Goal: Feedback & Contribution: Contribute content

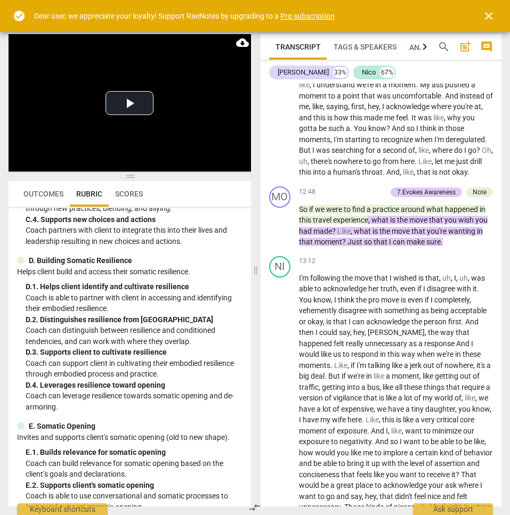
scroll to position [3418, 0]
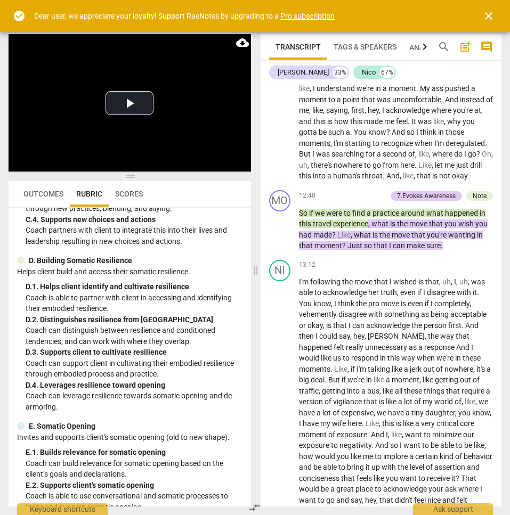
click at [484, 201] on div "Note" at bounding box center [480, 196] width 14 height 10
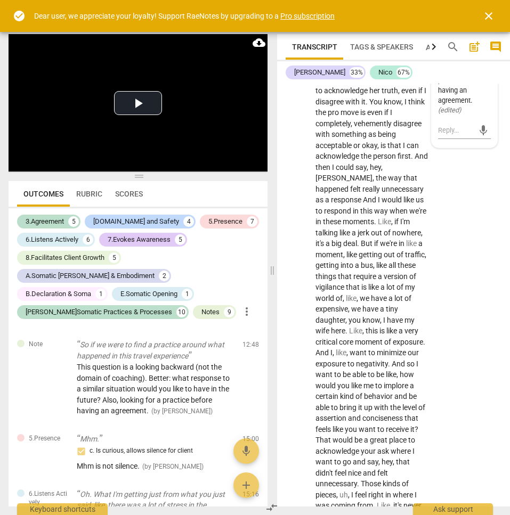
scroll to position [5339, 0]
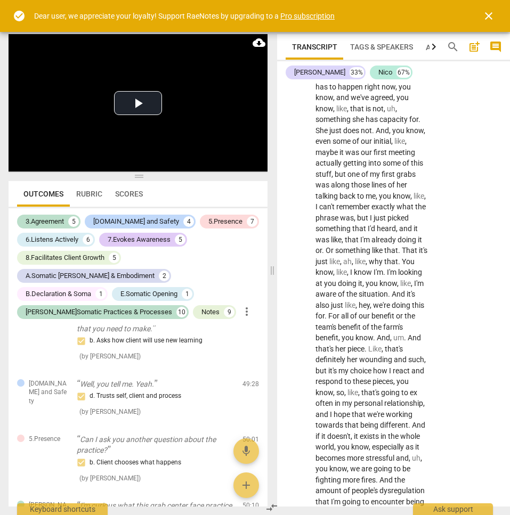
scroll to position [6927, 0]
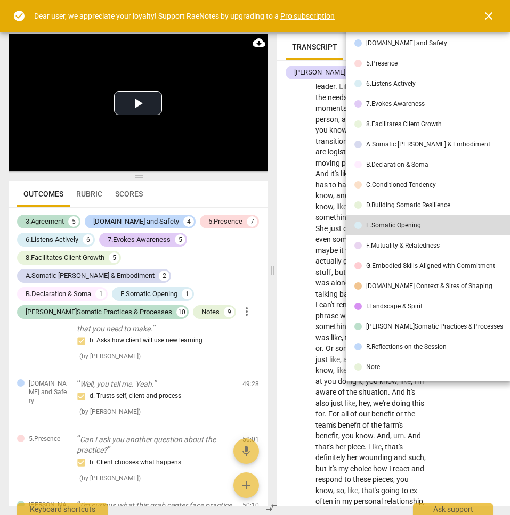
click at [292, 142] on div at bounding box center [255, 257] width 510 height 515
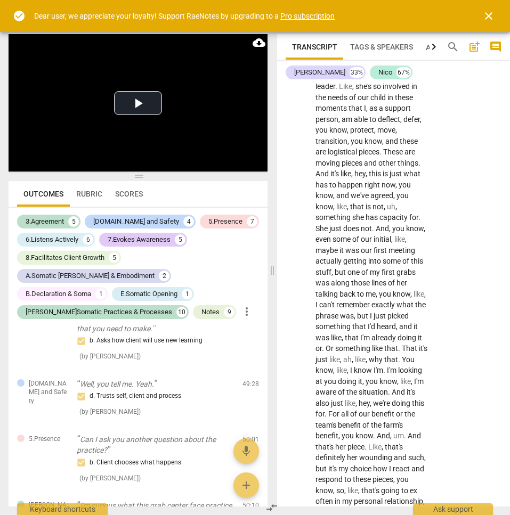
drag, startPoint x: 352, startPoint y: 126, endPoint x: 361, endPoint y: 137, distance: 14.8
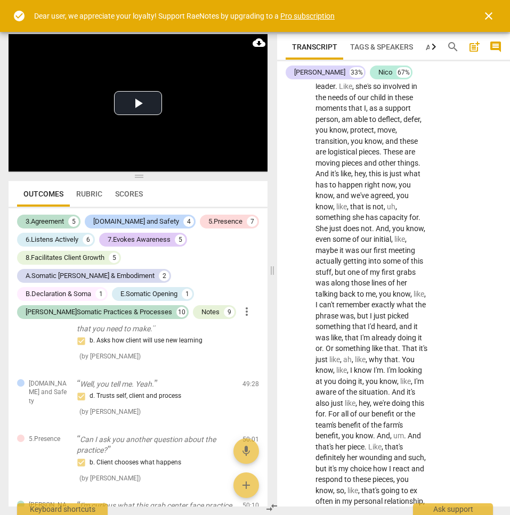
drag, startPoint x: 351, startPoint y: 127, endPoint x: 337, endPoint y: 140, distance: 19.2
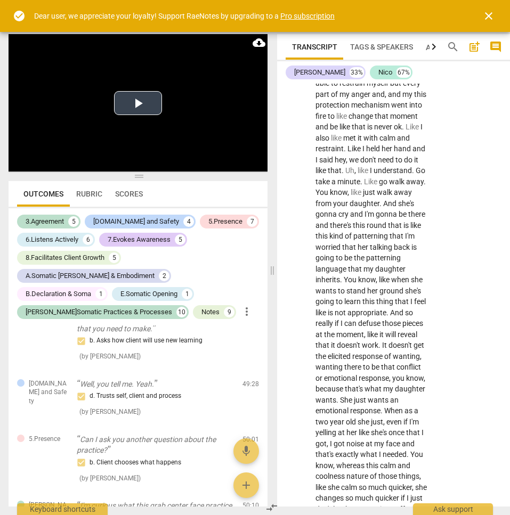
scroll to position [8348, 0]
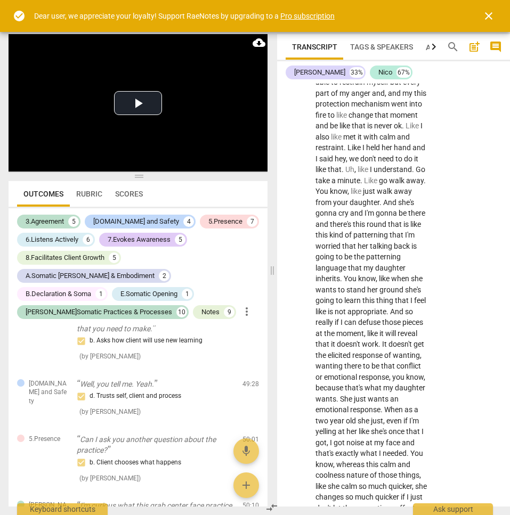
drag, startPoint x: 365, startPoint y: 219, endPoint x: 393, endPoint y: 272, distance: 59.6
drag, startPoint x: 363, startPoint y: 221, endPoint x: 400, endPoint y: 339, distance: 123.2
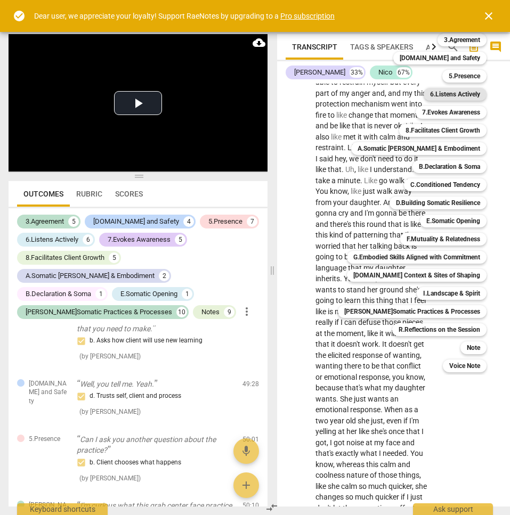
click at [441, 99] on b "6.Listens Actively" at bounding box center [455, 94] width 50 height 13
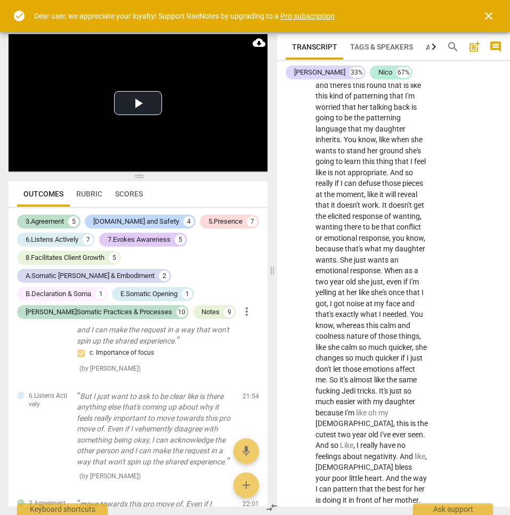
scroll to position [8505, 0]
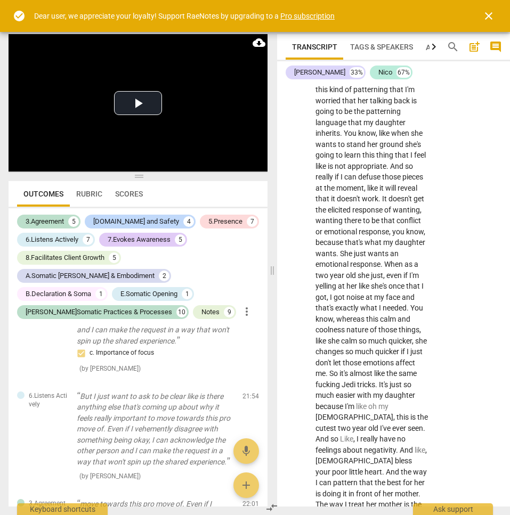
checkbox input "true"
type textarea "T"
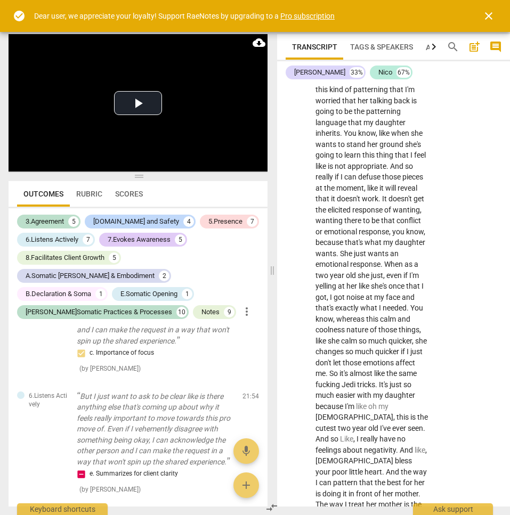
type textarea "T"
type textarea "Th"
type textarea "Thi"
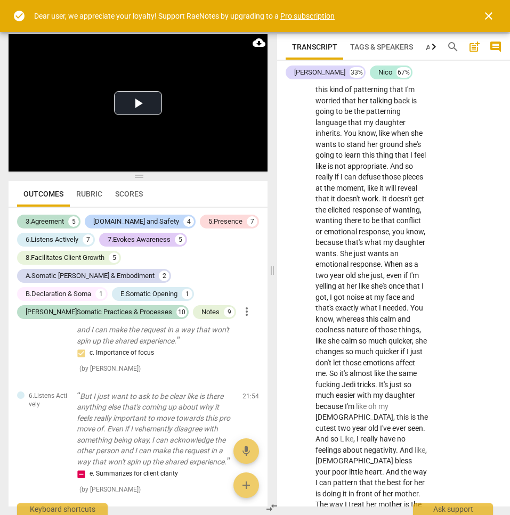
type textarea "This"
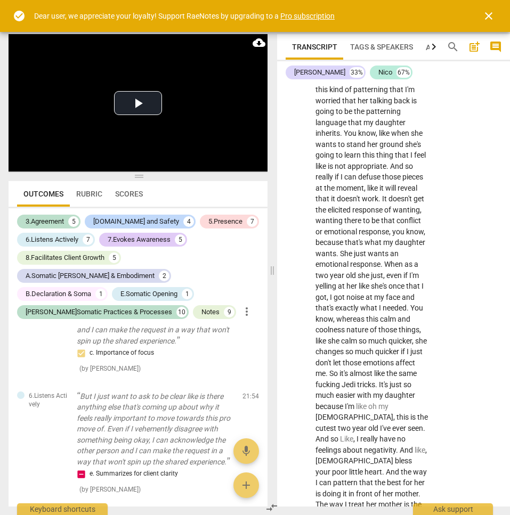
type textarea "This"
type textarea "Thi"
type textarea "Th"
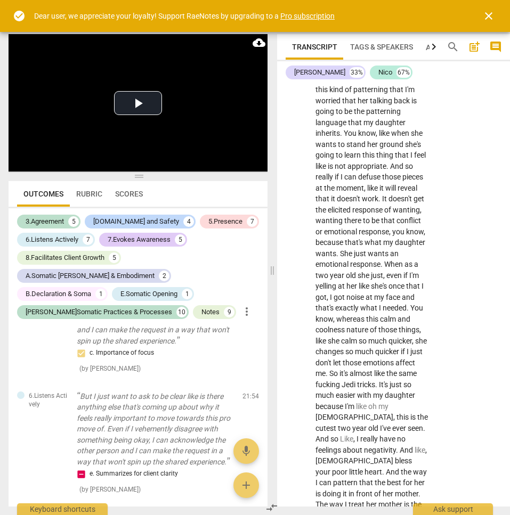
type textarea "T"
type textarea "B"
type textarea "BN"
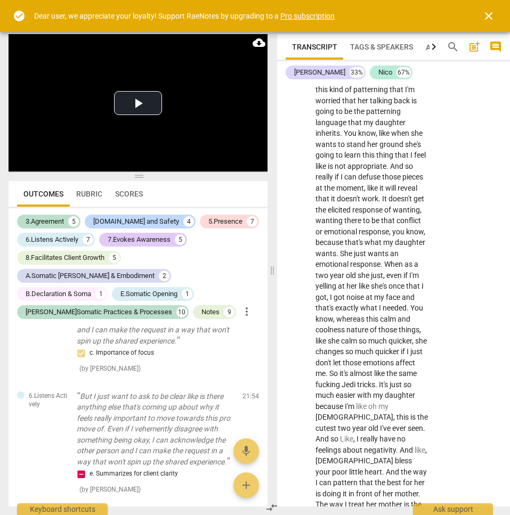
type textarea "BN"
type textarea "B"
type textarea "Bi"
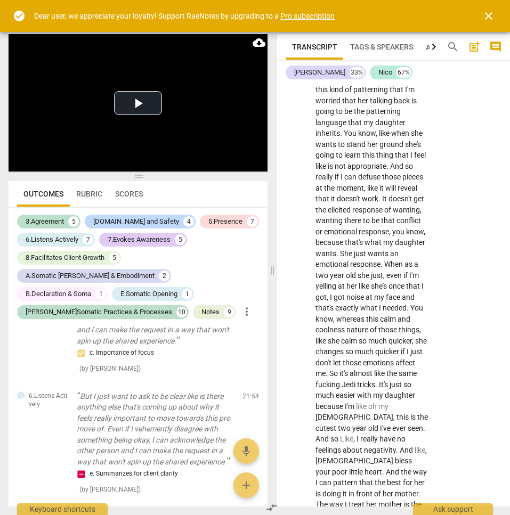
type textarea "Big"
type textarea "Big n"
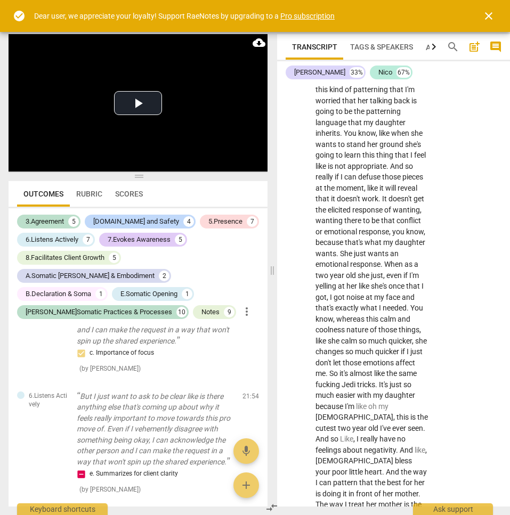
type textarea "Big n"
type textarea "Big no"
type textarea "Big not"
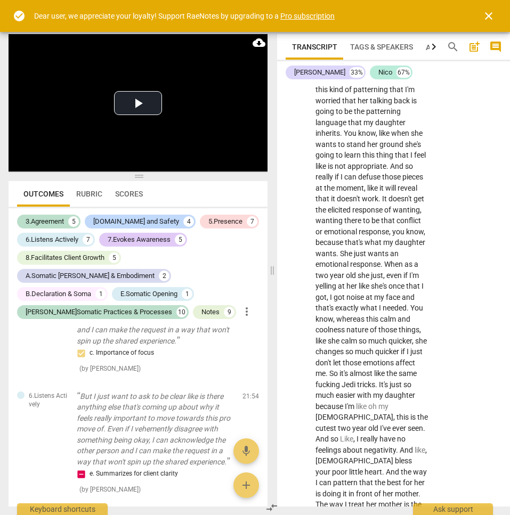
type textarea "Big note"
type textarea "Big note o"
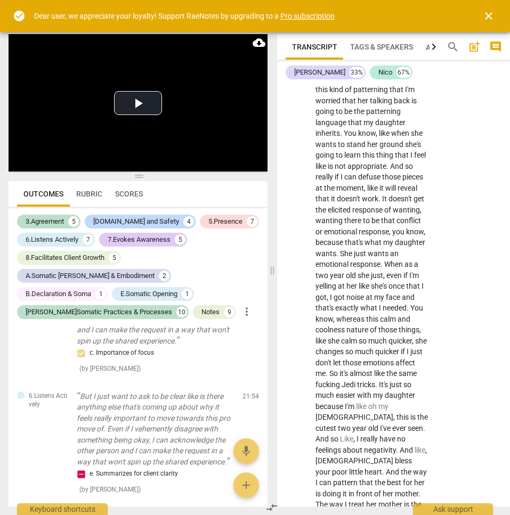
type textarea "Big note o"
type textarea "Big note of"
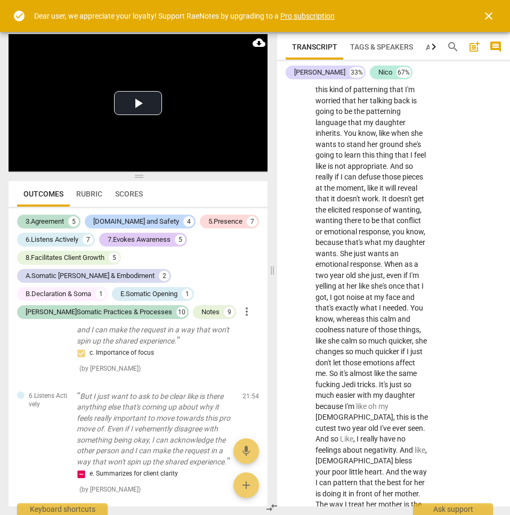
type textarea "Big note of"
type textarea "Big note of i"
type textarea "Big note of in"
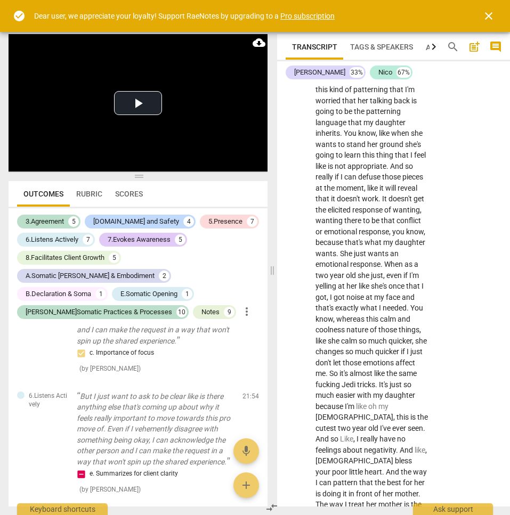
type textarea "Big note of int"
type textarea "Big note of inte"
type textarea "Big note of inter"
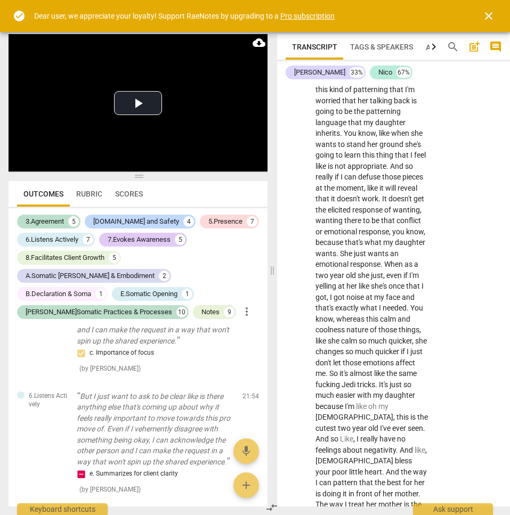
type textarea "Big note of inter"
type textarea "Big note of interp"
type textarea "Big note of interpr"
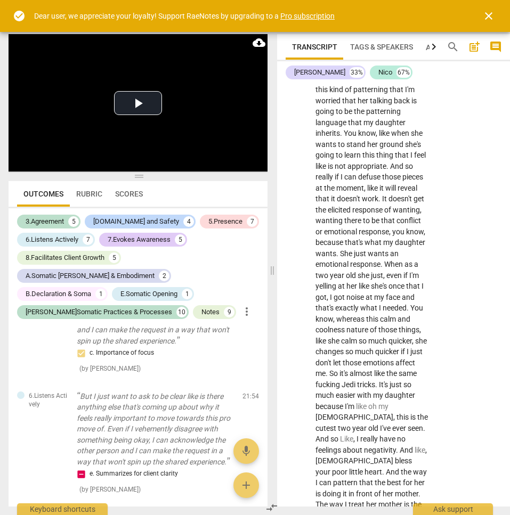
type textarea "Big note of interpr"
type textarea "Big note of interpre"
type textarea "Big note of interpret"
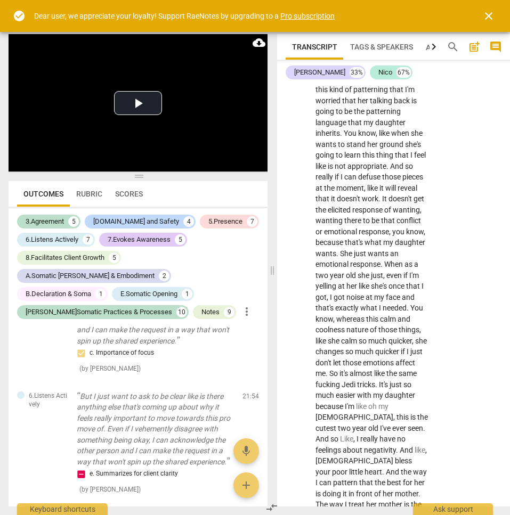
type textarea "Big note of interpreta"
type textarea "Big note of interpretat"
type textarea "Big note of interpretati"
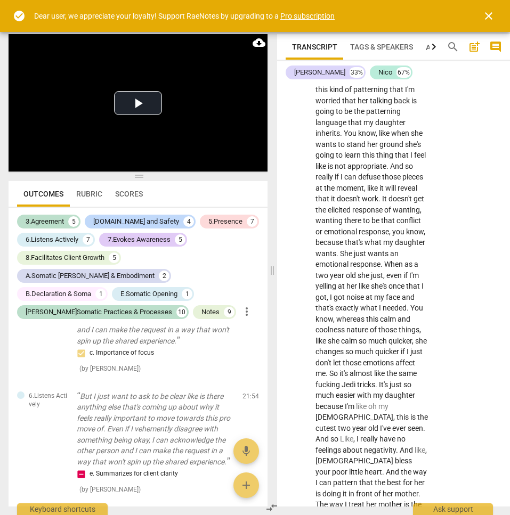
type textarea "Big note of interpretati"
type textarea "Big note of interpretatio"
type textarea "Big note of interpretation"
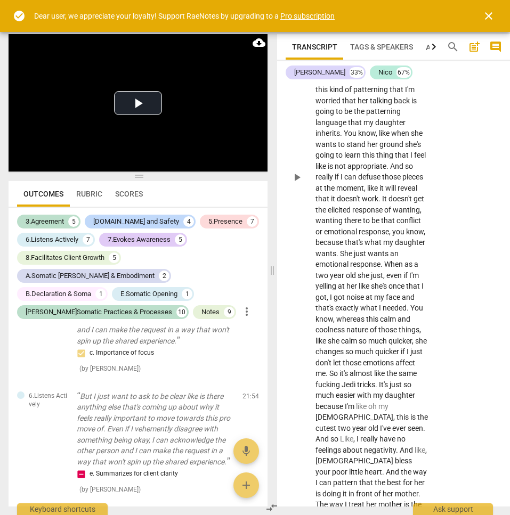
drag, startPoint x: 446, startPoint y: 239, endPoint x: 414, endPoint y: 213, distance: 41.7
type textarea "I"
type textarea "IN"
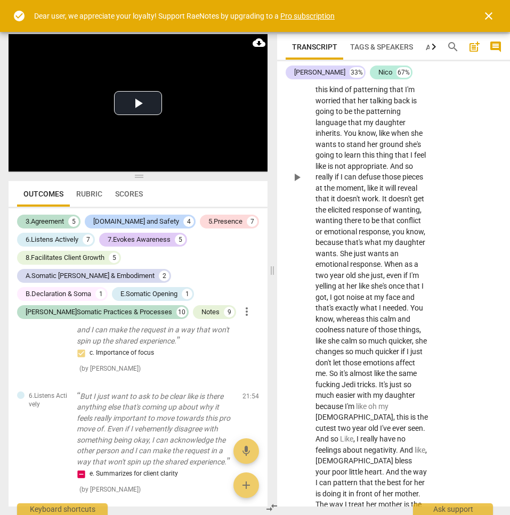
type textarea "IN"
type textarea "INt"
type textarea "INte"
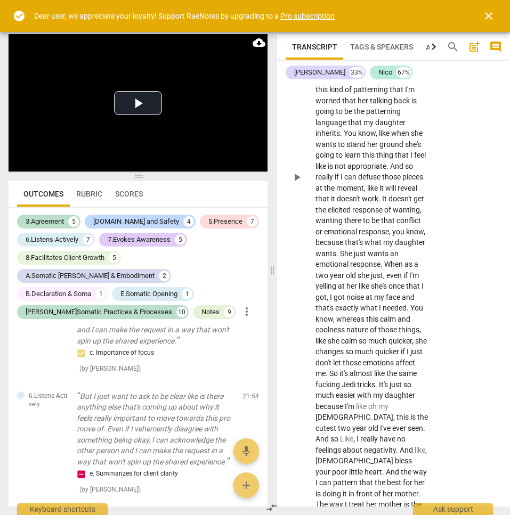
type textarea "INter"
type textarea "INterp"
type textarea "INterpr"
type textarea "INterpre"
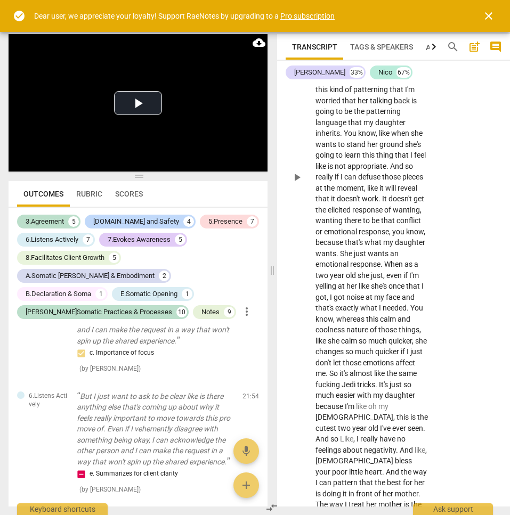
type textarea "INterpre"
type textarea "INterpret"
type textarea "INterpreta"
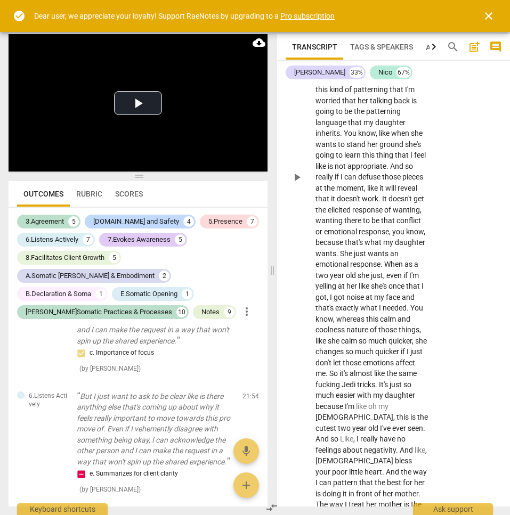
type textarea "INterpretat"
type textarea "INterpretati"
type textarea "INterpretatio"
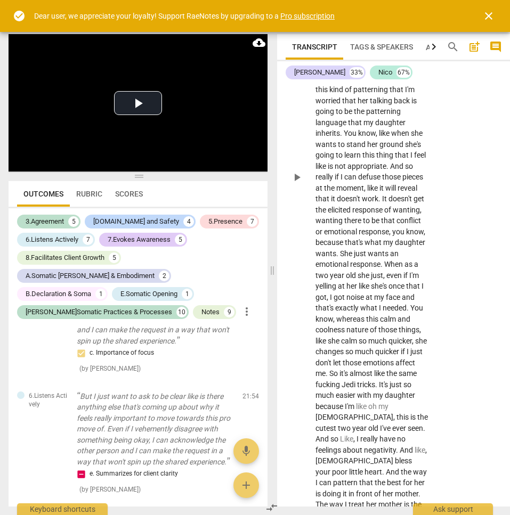
type textarea "INterpretatio"
type textarea "INterpretation"
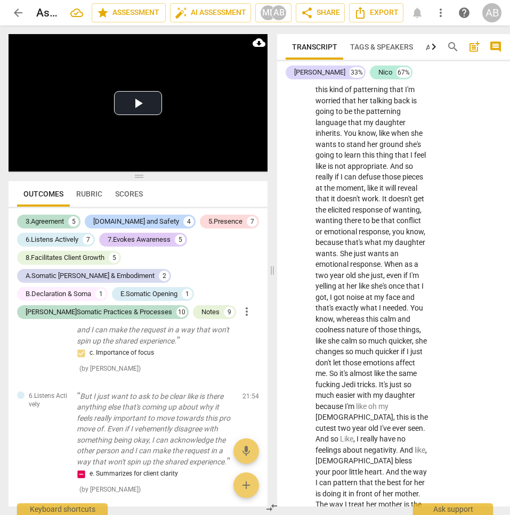
type textarea "INterpretation"
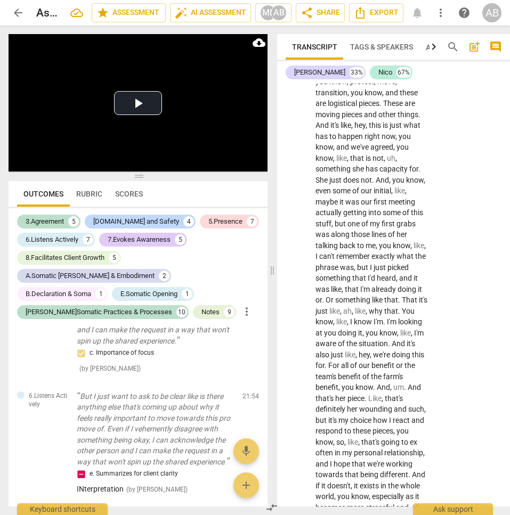
scroll to position [6973, 0]
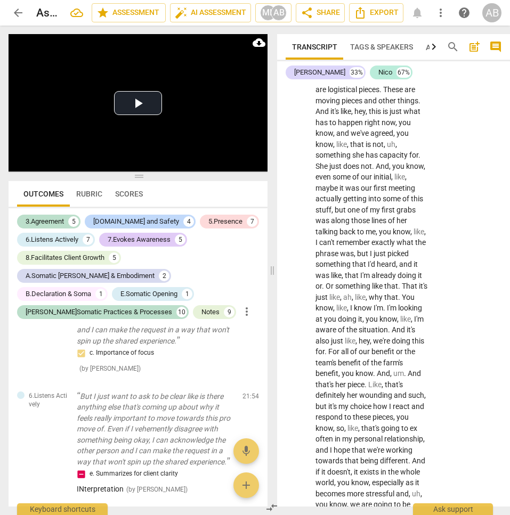
scroll to position [6999, 0]
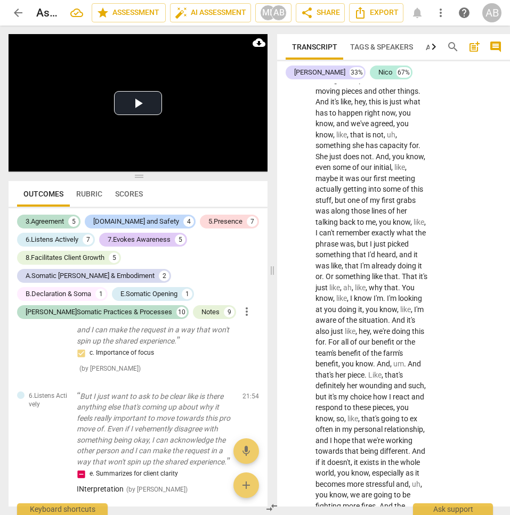
drag, startPoint x: 396, startPoint y: 164, endPoint x: 422, endPoint y: 290, distance: 129.4
click at [422, 280] on div "+" at bounding box center [421, 280] width 11 height 11
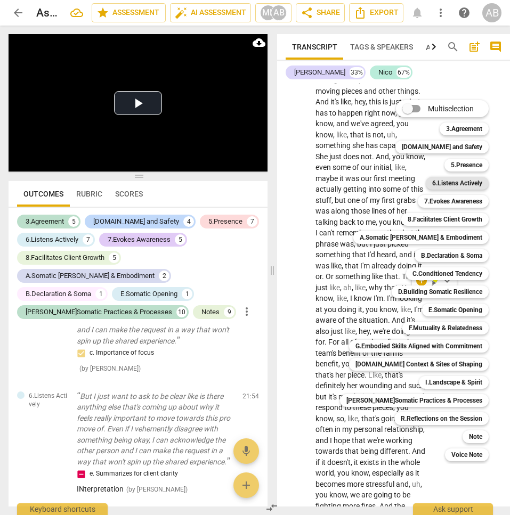
click at [434, 186] on b "6.Listens Actively" at bounding box center [457, 183] width 50 height 13
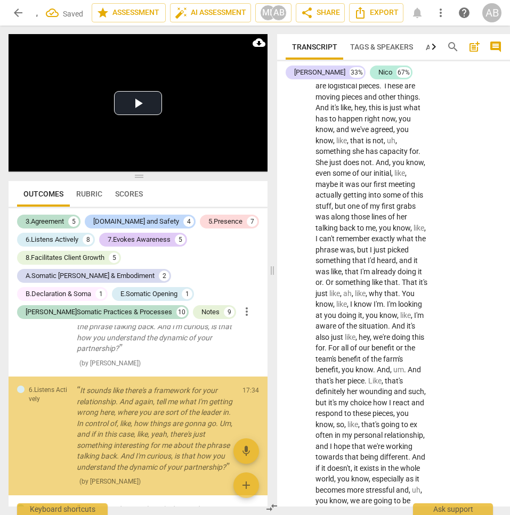
scroll to position [1129, 0]
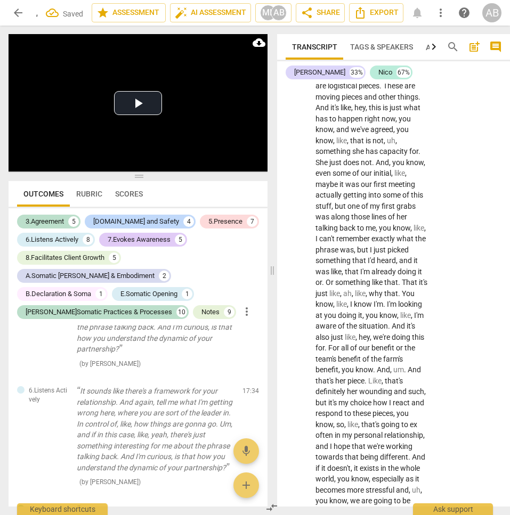
checkbox input "true"
type textarea "I"
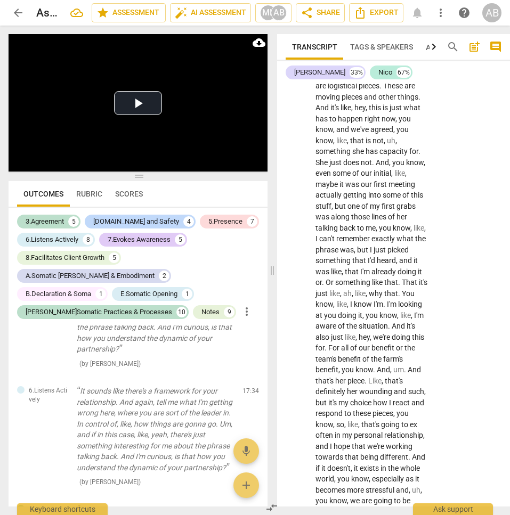
type textarea "IN"
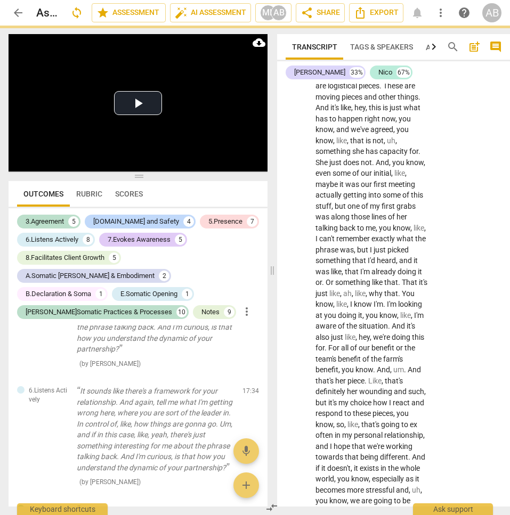
type textarea "INt"
type textarea "INte"
type textarea "INter"
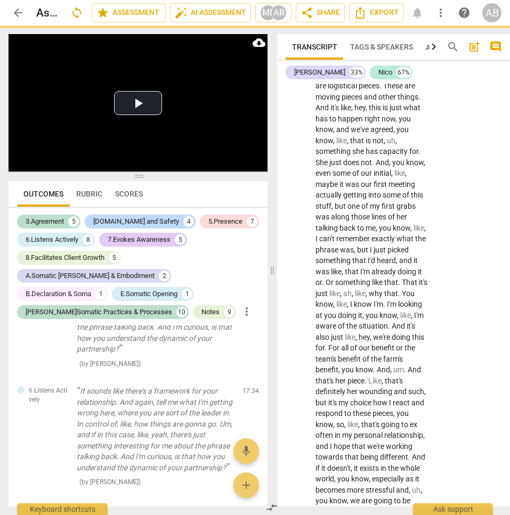
type textarea "INter"
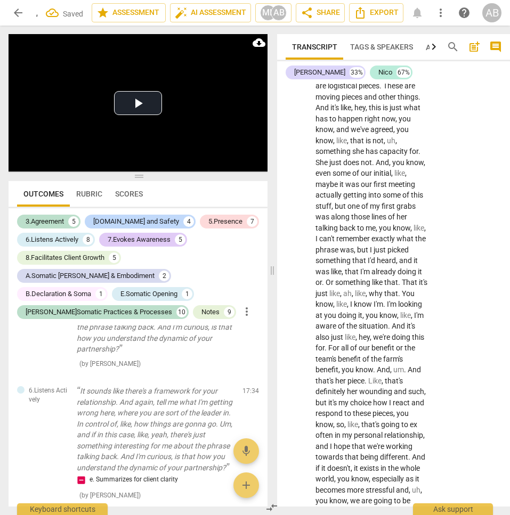
type textarea "INterp"
type textarea "INterpr"
type textarea "INterpre"
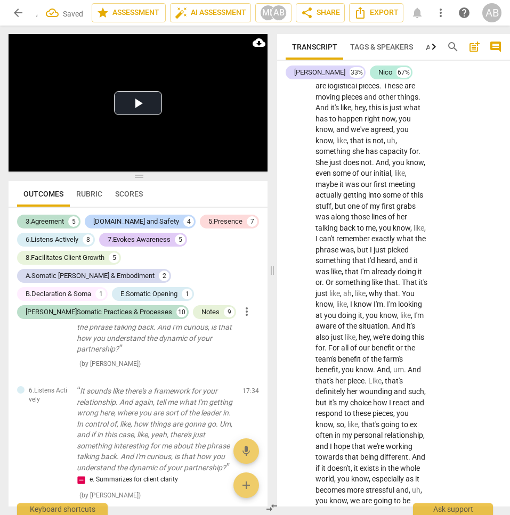
type textarea "INterpre"
type textarea "INterprea"
type textarea "INterpreat"
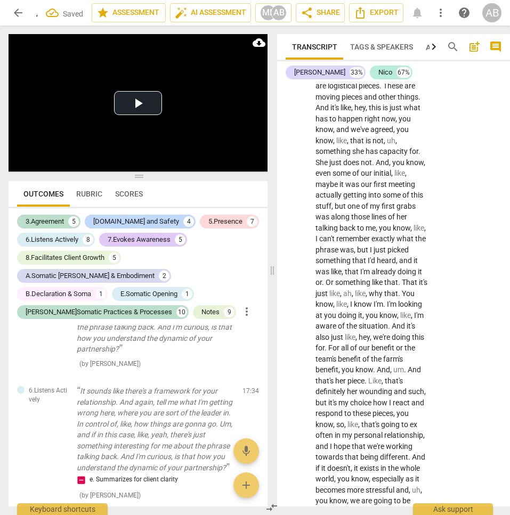
type textarea "INterpreata"
type textarea "INterpreatat"
type textarea "INterpreatati"
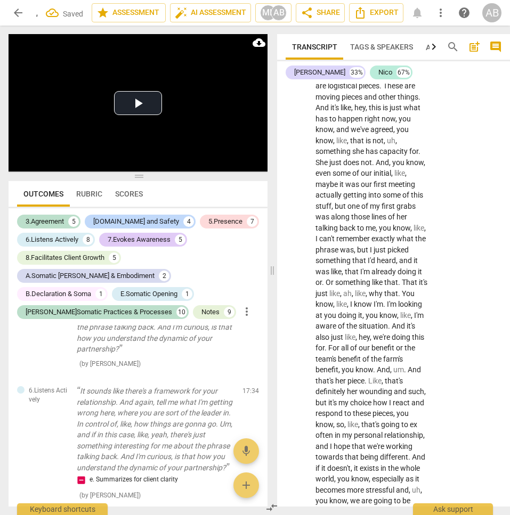
type textarea "INterpreatatio"
type textarea "INterpreatation"
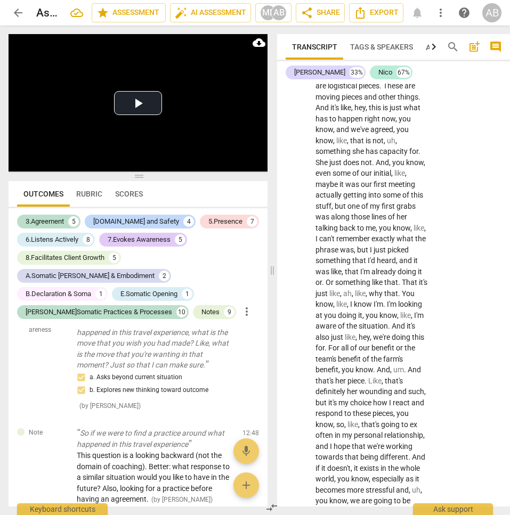
scroll to position [0, 0]
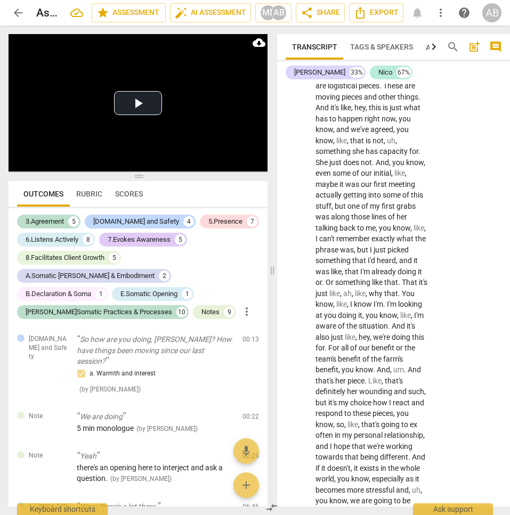
click at [94, 198] on span "Rubric" at bounding box center [89, 194] width 26 height 9
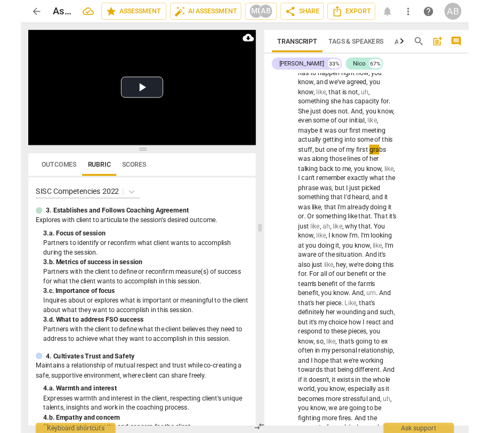
scroll to position [7287, 0]
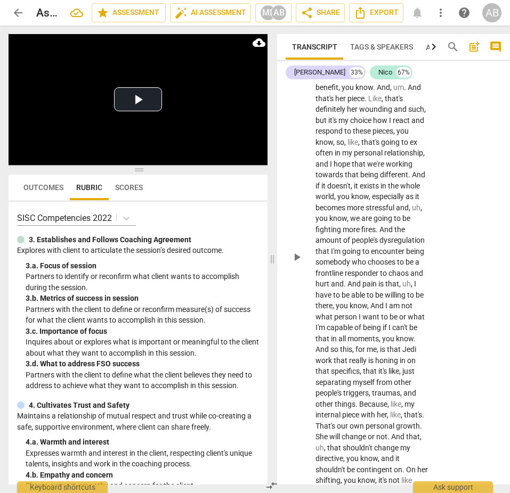
click at [452, 92] on div "NI play_arrow pause 18:08 + Add competency keyboard_arrow_right Totally . And t…" at bounding box center [393, 248] width 233 height 1140
click at [451, 91] on div "NI play_arrow pause 18:08 + Add competency keyboard_arrow_right Totally . And t…" at bounding box center [393, 248] width 233 height 1140
click at [441, 365] on div "NI play_arrow pause 18:08 + Add competency keyboard_arrow_right Totally . And t…" at bounding box center [393, 248] width 233 height 1140
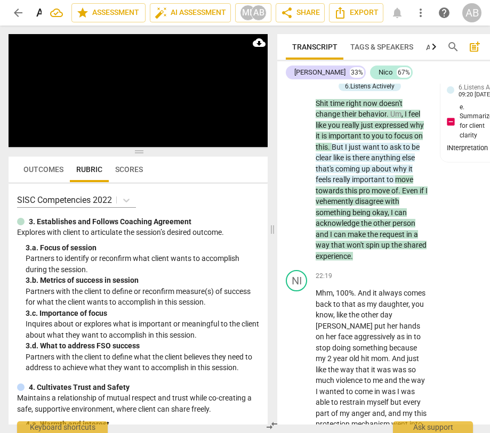
scroll to position [1541, 0]
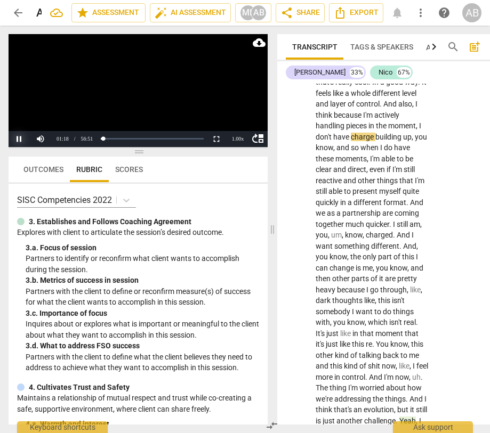
click at [18, 137] on button "Pause" at bounding box center [19, 139] width 21 height 16
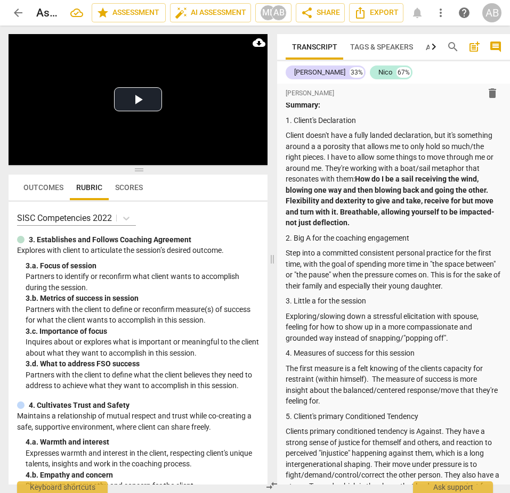
scroll to position [0, 0]
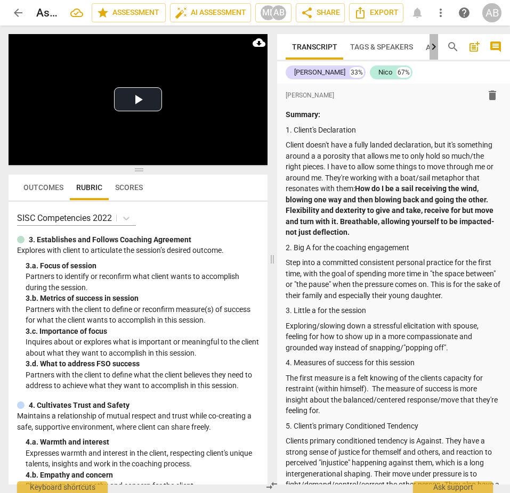
click at [432, 46] on icon "button" at bounding box center [434, 47] width 4 height 6
click at [382, 44] on span "Analytics New" at bounding box center [397, 47] width 52 height 9
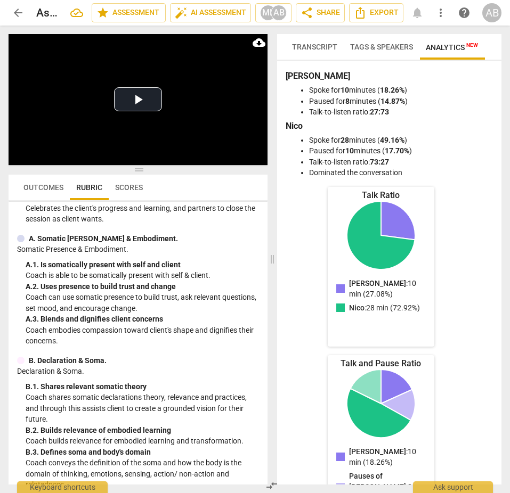
scroll to position [1053, 0]
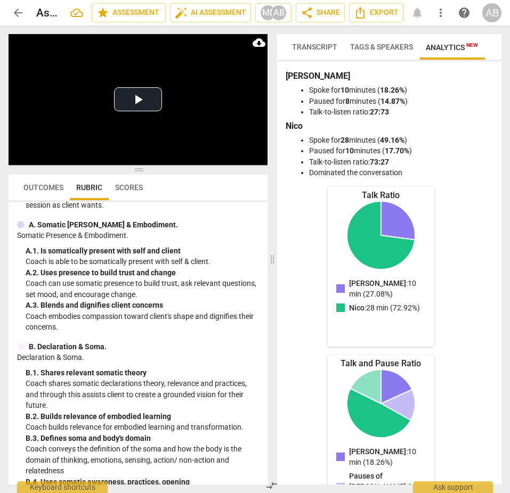
click at [36, 186] on span "Outcomes" at bounding box center [43, 187] width 40 height 9
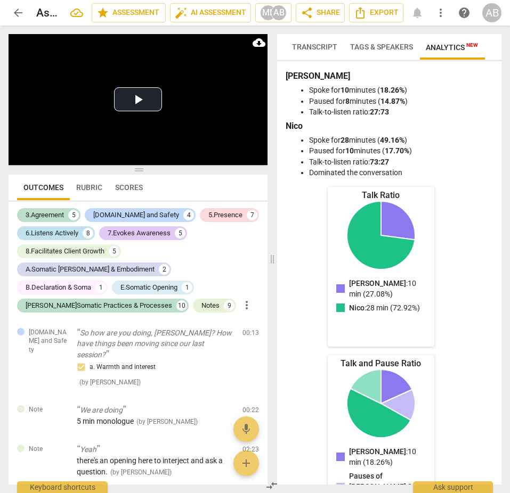
click at [59, 233] on div "6.Listens Actively" at bounding box center [52, 233] width 53 height 11
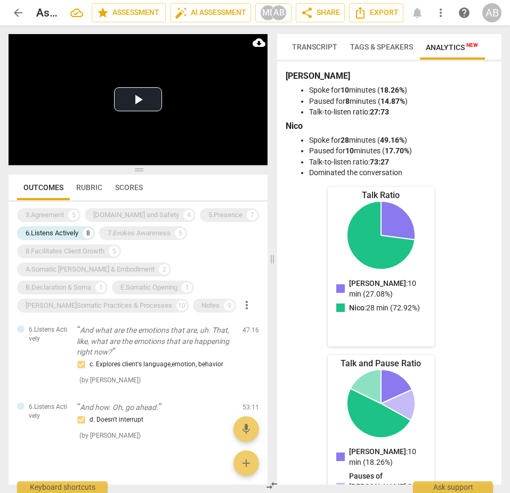
scroll to position [685, 0]
click at [83, 188] on span "Rubric" at bounding box center [89, 187] width 26 height 9
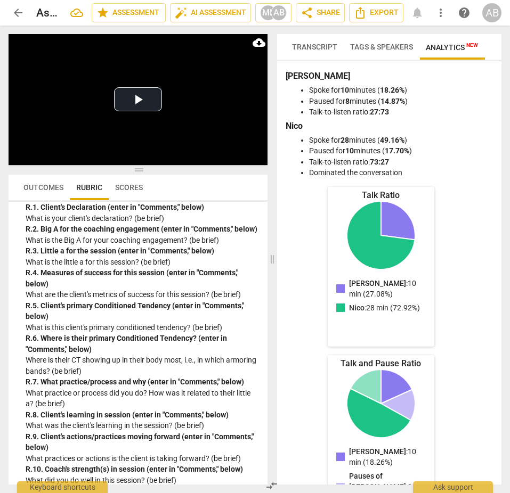
scroll to position [2926, 0]
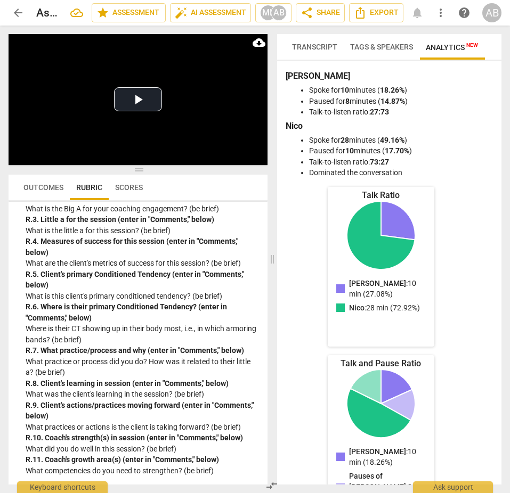
click at [312, 49] on span "Transcript" at bounding box center [314, 47] width 45 height 9
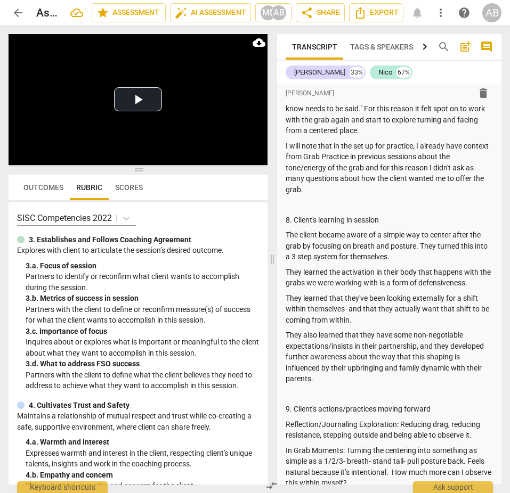
scroll to position [620, 0]
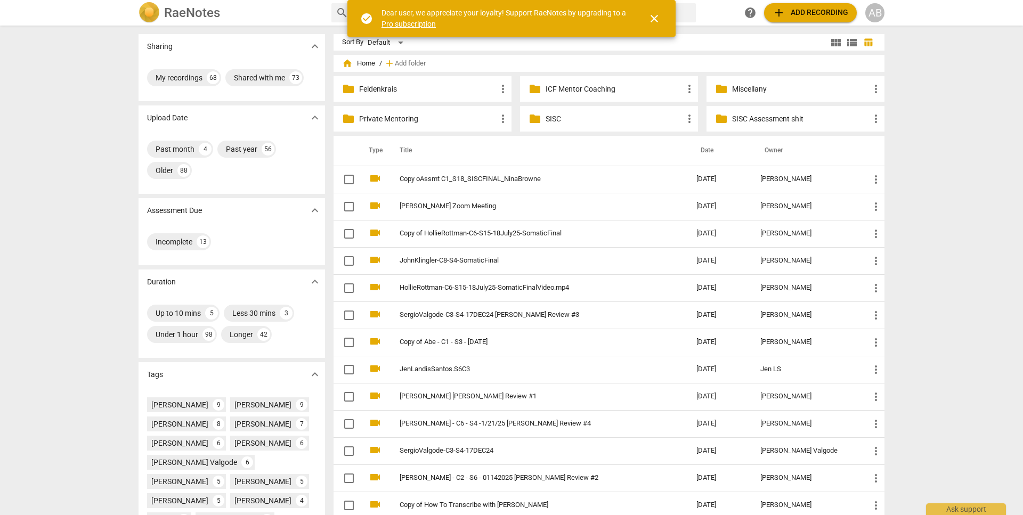
click at [531, 118] on span "folder" at bounding box center [534, 118] width 13 height 13
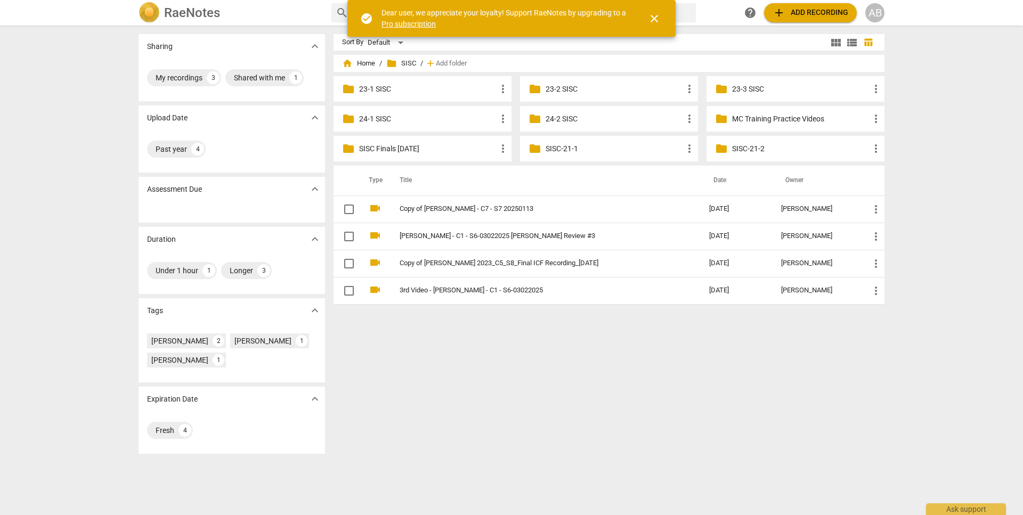
click at [393, 149] on p "SISC Finals May 2025" at bounding box center [427, 148] width 137 height 11
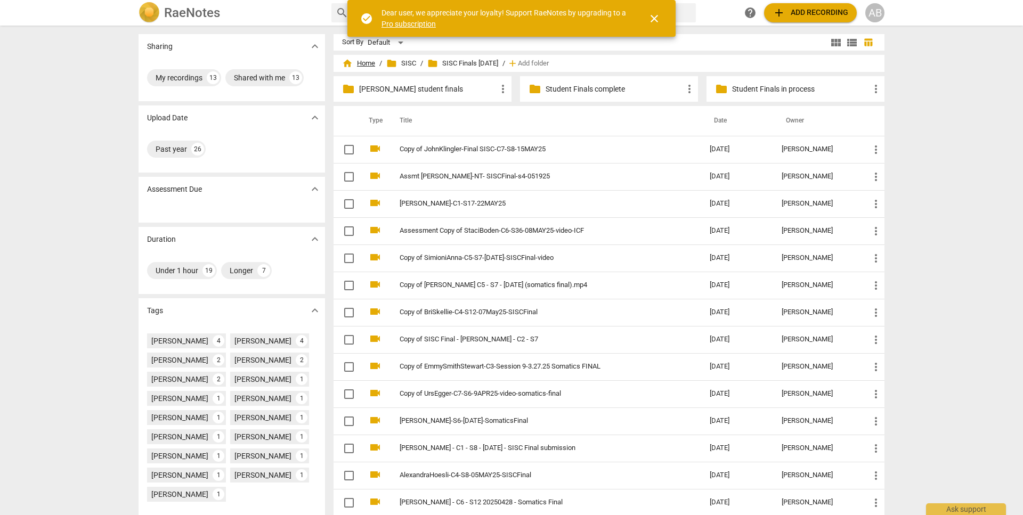
click at [365, 66] on span "home Home" at bounding box center [358, 63] width 33 height 11
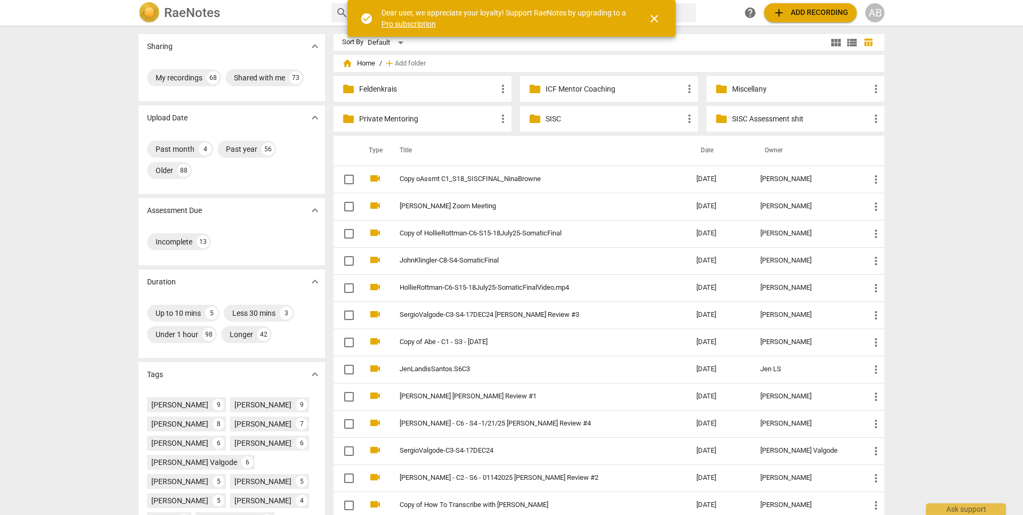
click at [550, 118] on p "SISC" at bounding box center [613, 118] width 137 height 11
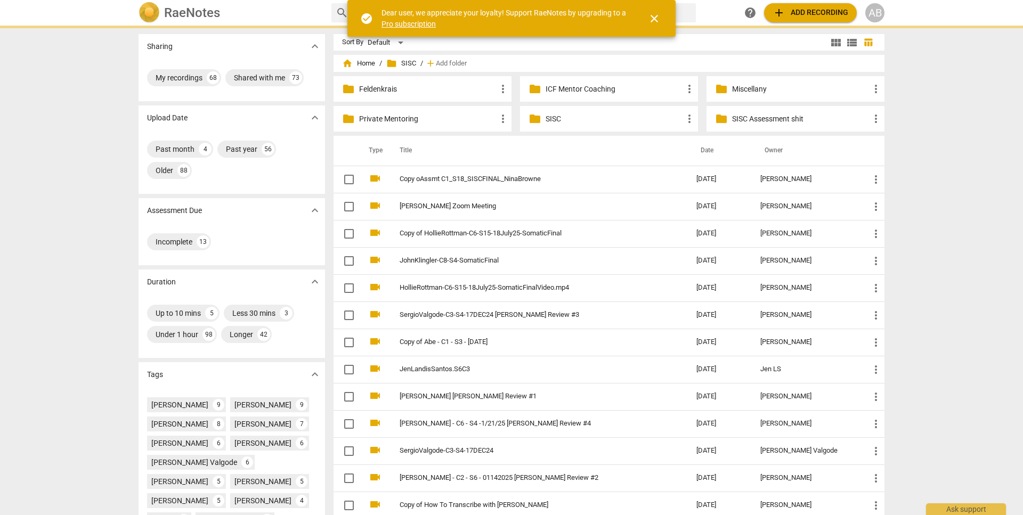
click at [550, 118] on p "SISC" at bounding box center [613, 118] width 137 height 11
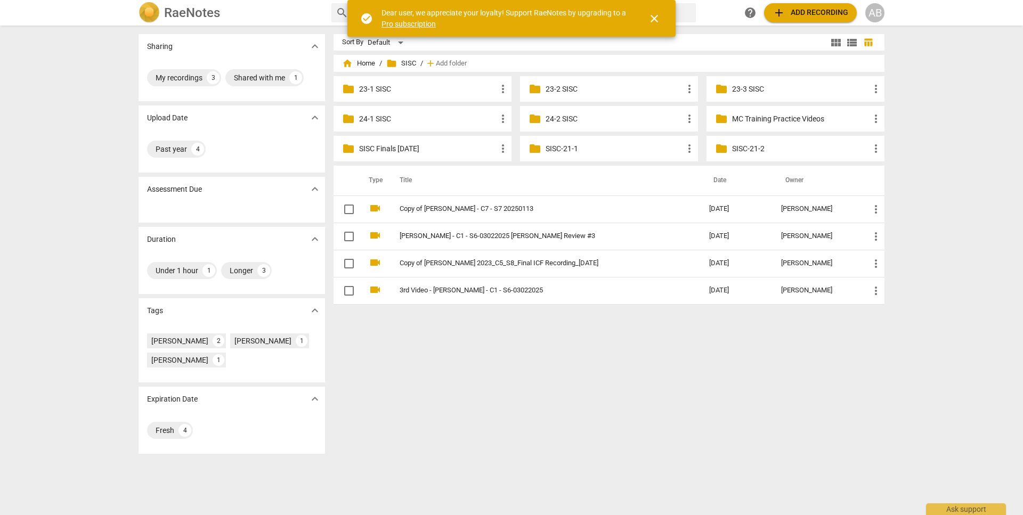
click at [551, 121] on p "24-2 SISC" at bounding box center [613, 118] width 137 height 11
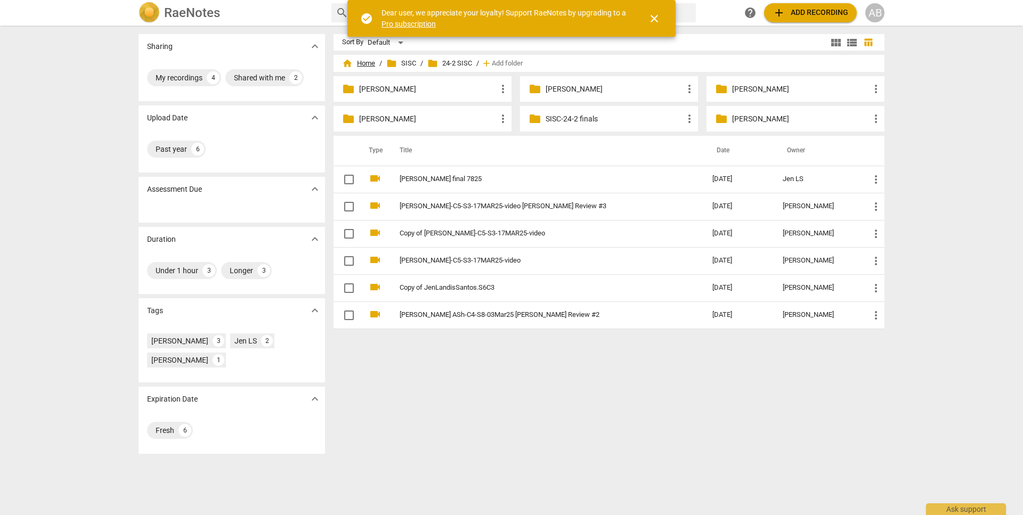
click at [362, 66] on span "home Home" at bounding box center [358, 63] width 33 height 11
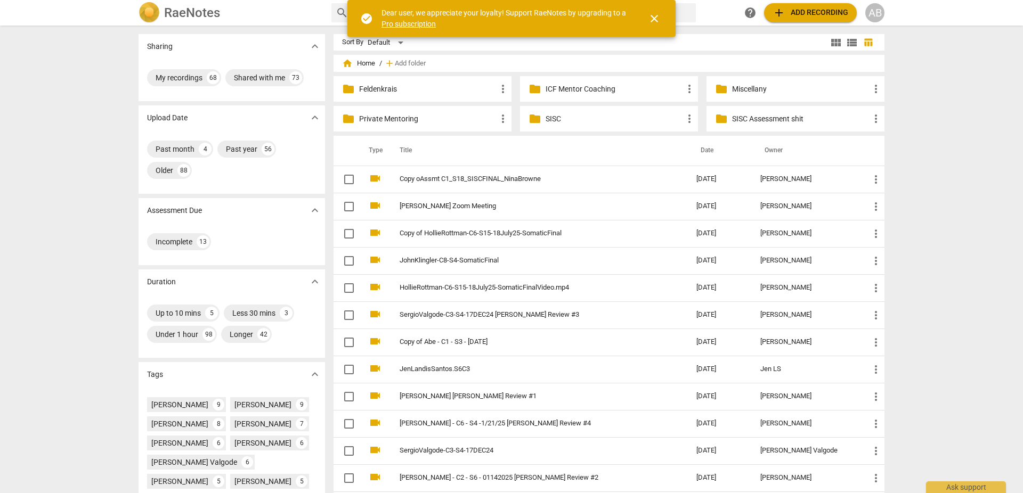
click at [648, 17] on span "close" at bounding box center [654, 18] width 13 height 13
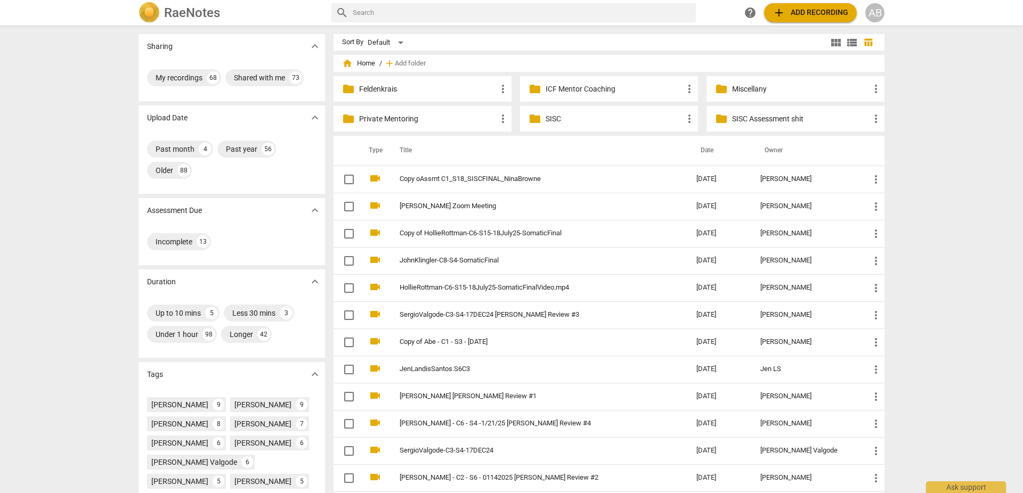
click at [397, 14] on input "text" at bounding box center [522, 12] width 339 height 17
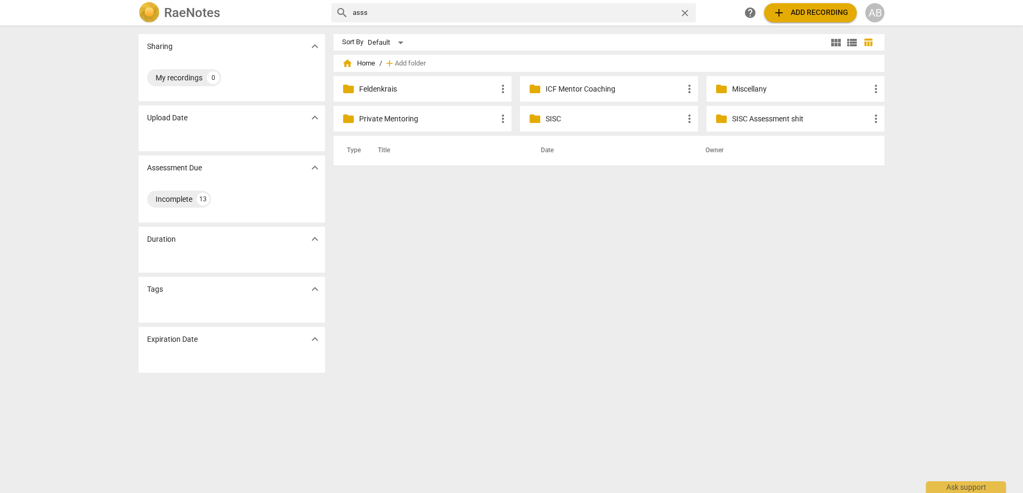
click at [539, 121] on span "folder" at bounding box center [534, 118] width 13 height 13
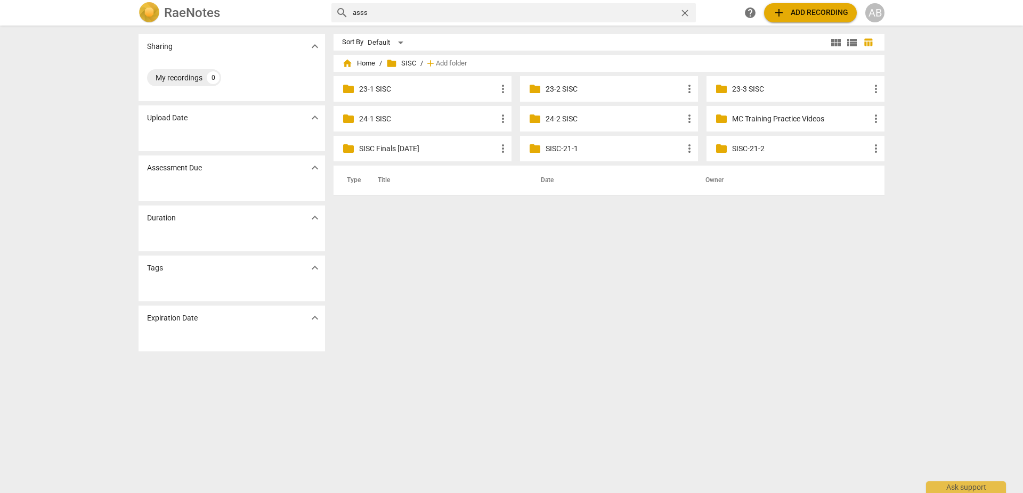
click at [392, 150] on p "SISC Finals May 2025" at bounding box center [427, 148] width 137 height 11
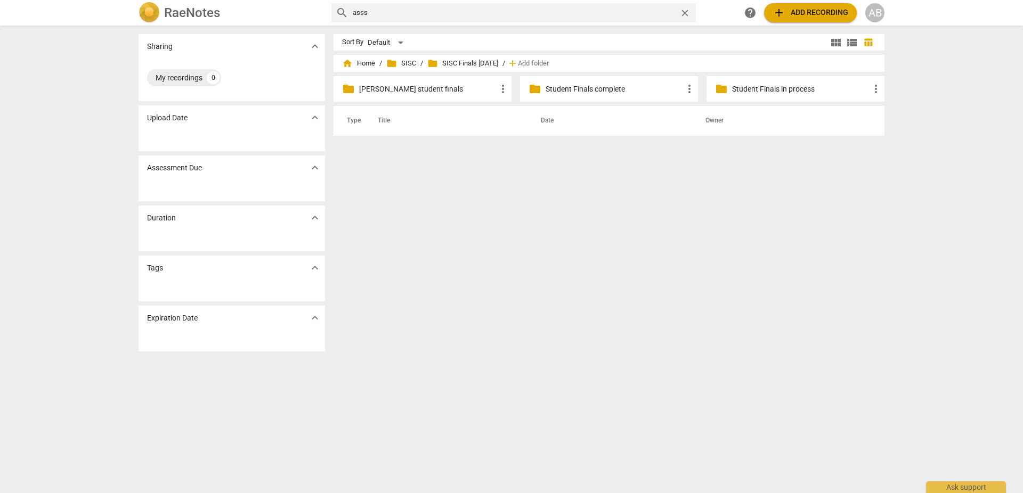
click at [396, 10] on input "asss" at bounding box center [514, 12] width 322 height 17
type input "ass"
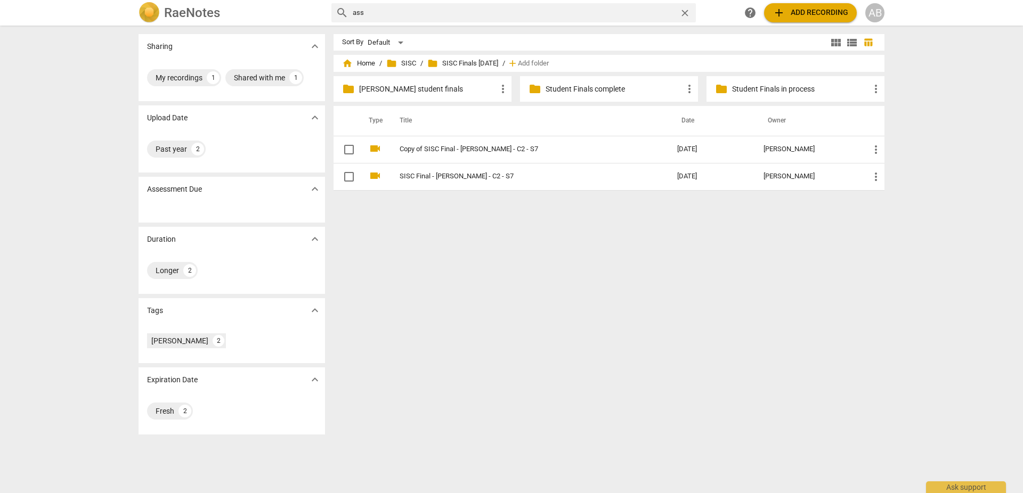
click at [747, 92] on p "Student Finals in process" at bounding box center [800, 89] width 137 height 11
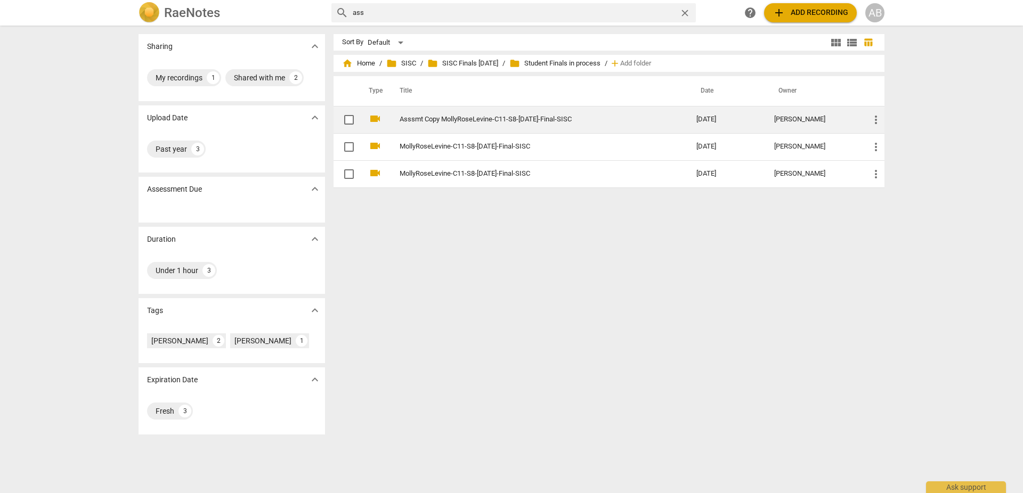
click at [436, 124] on link "Asssmt Copy MollyRoseLevine-C11-S8-[DATE]-Final-SISC" at bounding box center [529, 120] width 258 height 8
